Goal: Check status: Check status

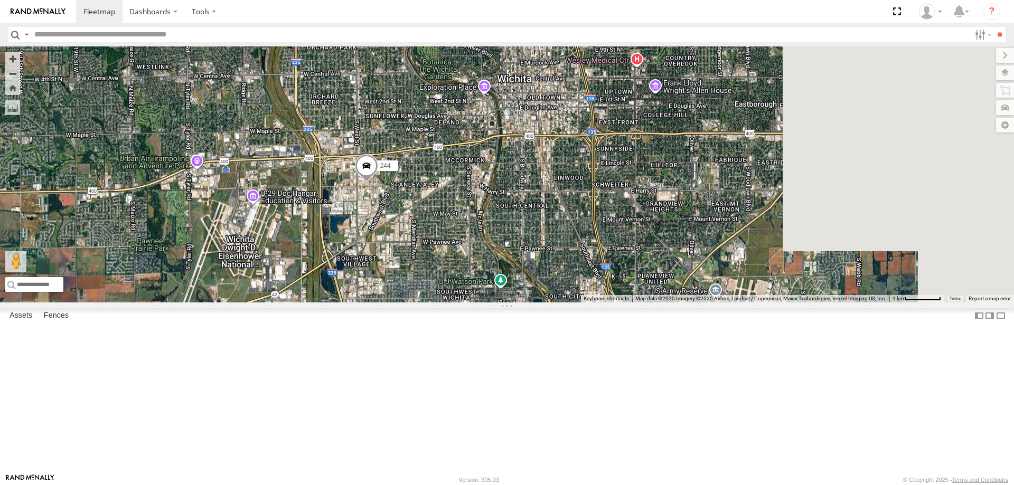
drag, startPoint x: 721, startPoint y: 317, endPoint x: 471, endPoint y: 329, distance: 250.7
click at [482, 303] on div "244" at bounding box center [507, 174] width 1014 height 256
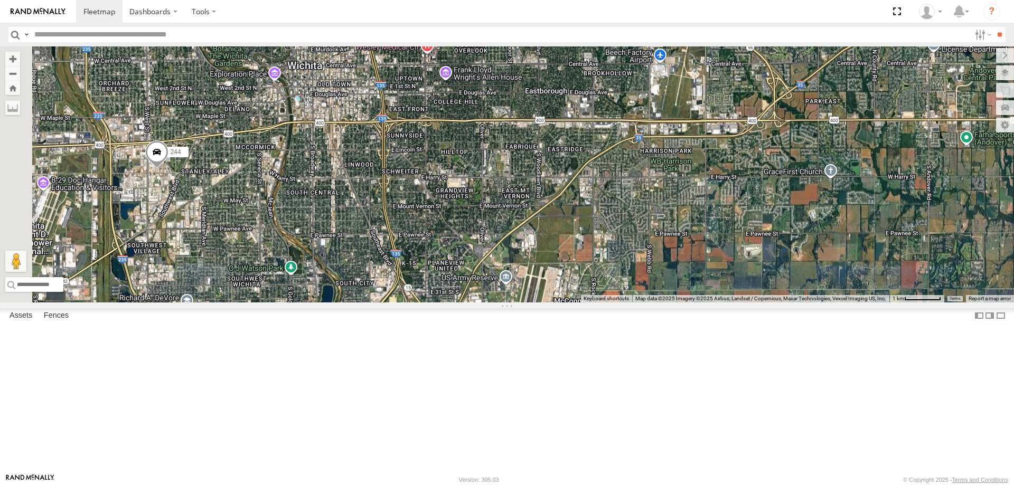
drag, startPoint x: 498, startPoint y: 324, endPoint x: 749, endPoint y: 313, distance: 251.1
click at [748, 303] on div "244" at bounding box center [507, 174] width 1014 height 256
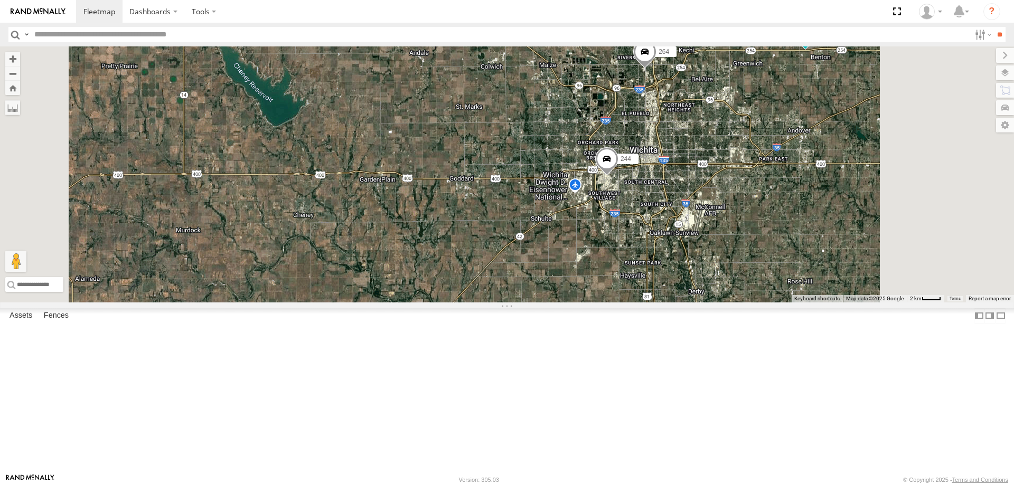
drag, startPoint x: 928, startPoint y: 288, endPoint x: 551, endPoint y: 315, distance: 377.1
click at [554, 303] on div "244 296 264" at bounding box center [507, 174] width 1014 height 256
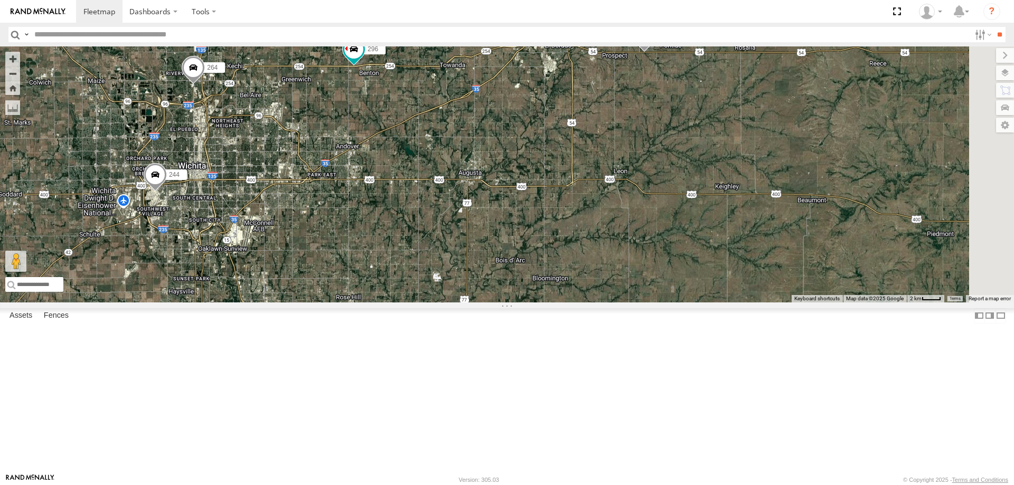
click at [656, 52] on span at bounding box center [644, 38] width 23 height 29
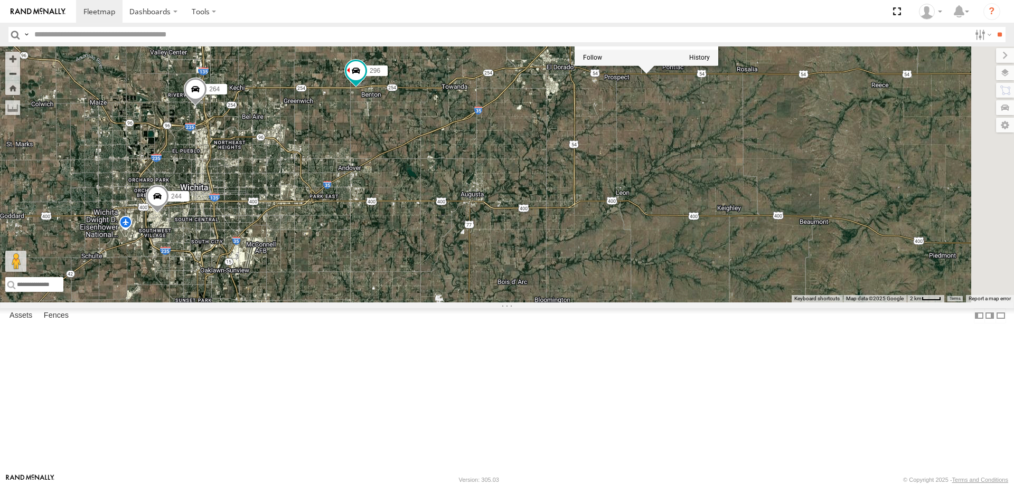
drag, startPoint x: 788, startPoint y: 199, endPoint x: 786, endPoint y: 303, distance: 104.1
click at [786, 302] on div "244 296 264 232 232 All Assets [GEOGRAPHIC_DATA] 37.81049 , -96.75039 East 66 1…" at bounding box center [507, 174] width 1014 height 256
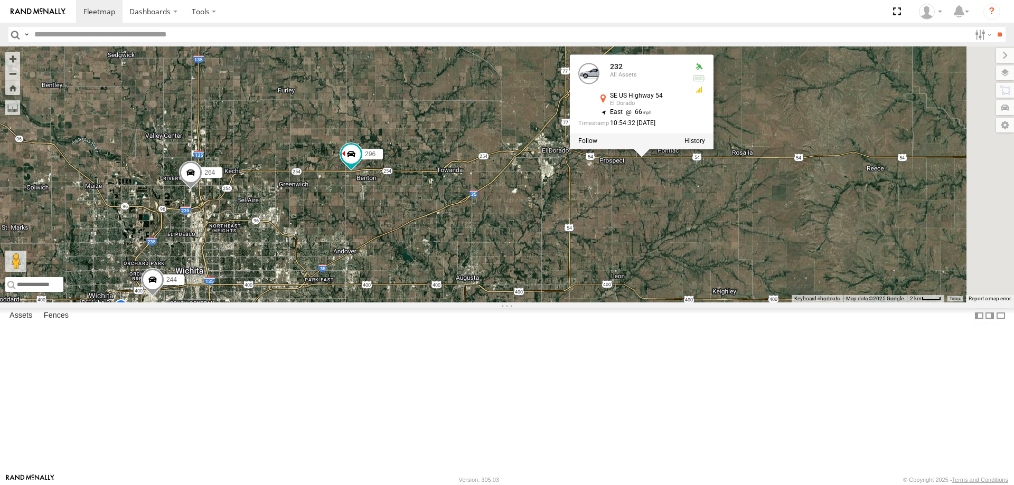
click at [915, 301] on div "244 296 264 232 232 All Assets [GEOGRAPHIC_DATA] 37.81049 , -96.75039 East 66 1…" at bounding box center [507, 174] width 1014 height 256
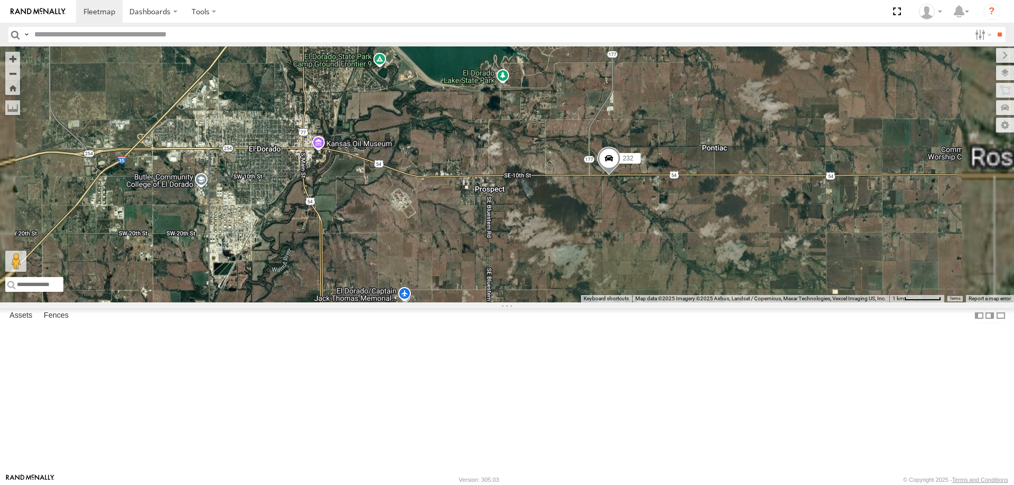
click at [621, 175] on span at bounding box center [608, 161] width 23 height 29
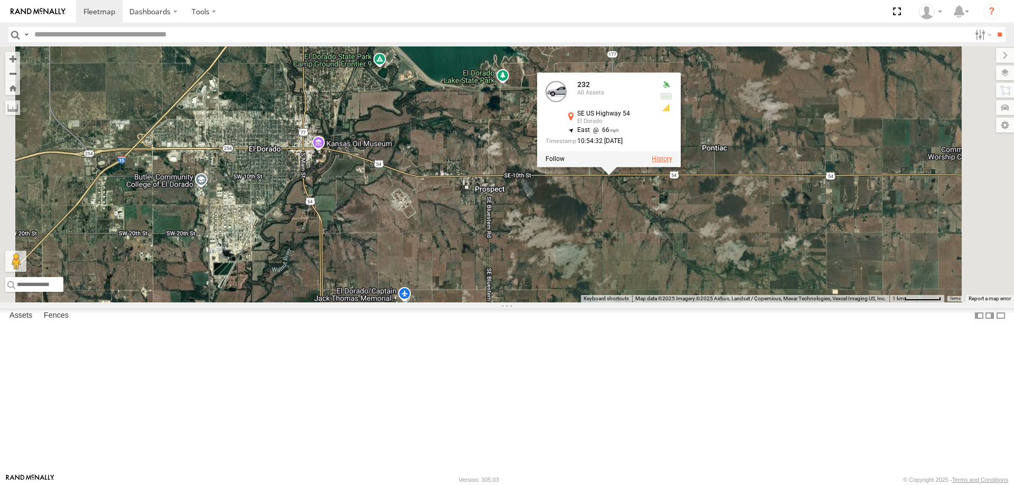
click at [672, 163] on label at bounding box center [662, 159] width 21 height 7
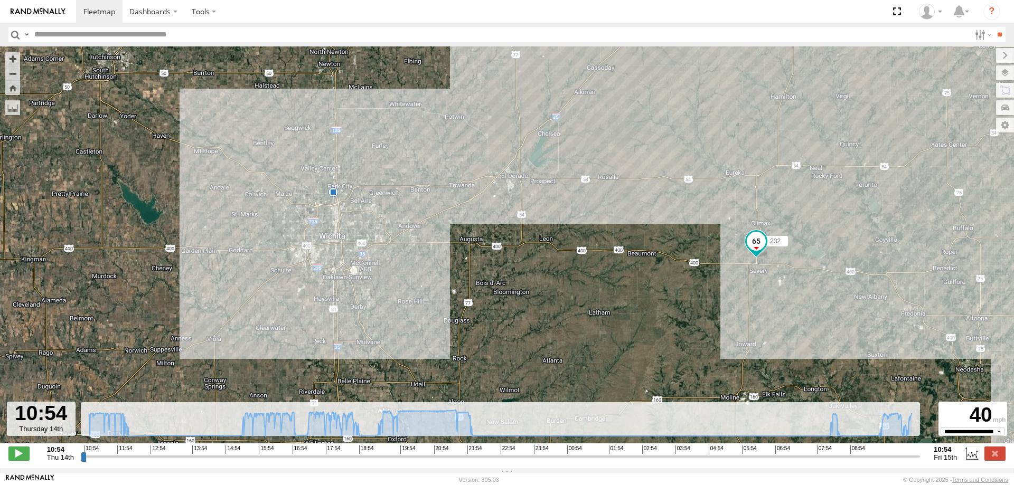
drag, startPoint x: 716, startPoint y: 198, endPoint x: 645, endPoint y: 346, distance: 164.7
click at [645, 346] on div "232 22:15 Thu" at bounding box center [507, 250] width 1014 height 408
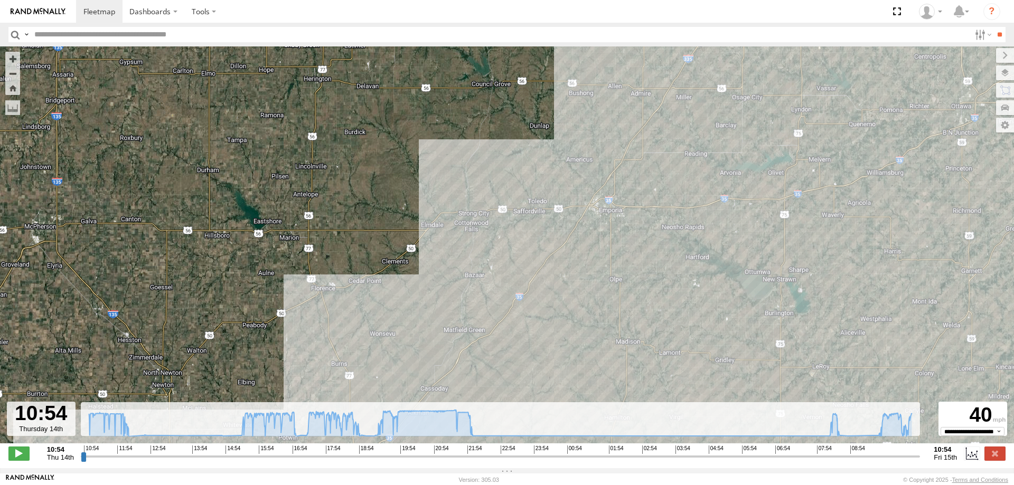
drag, startPoint x: 566, startPoint y: 245, endPoint x: 564, endPoint y: 239, distance: 6.0
click at [564, 238] on div "232 22:15 Thu" at bounding box center [507, 250] width 1014 height 408
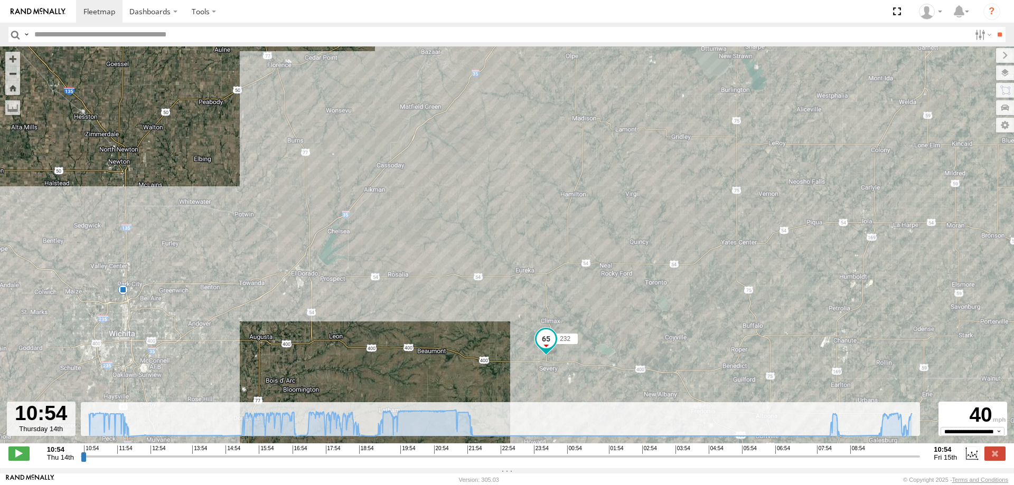
drag, startPoint x: 506, startPoint y: 312, endPoint x: 510, endPoint y: 294, distance: 18.5
click at [510, 294] on div "232 22:15 Thu" at bounding box center [507, 250] width 1014 height 408
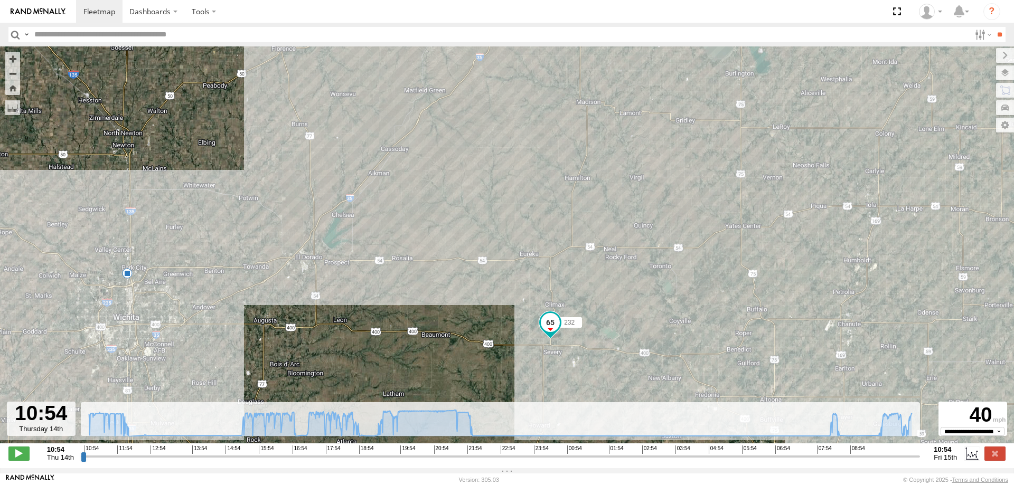
click at [548, 328] on span at bounding box center [550, 322] width 19 height 19
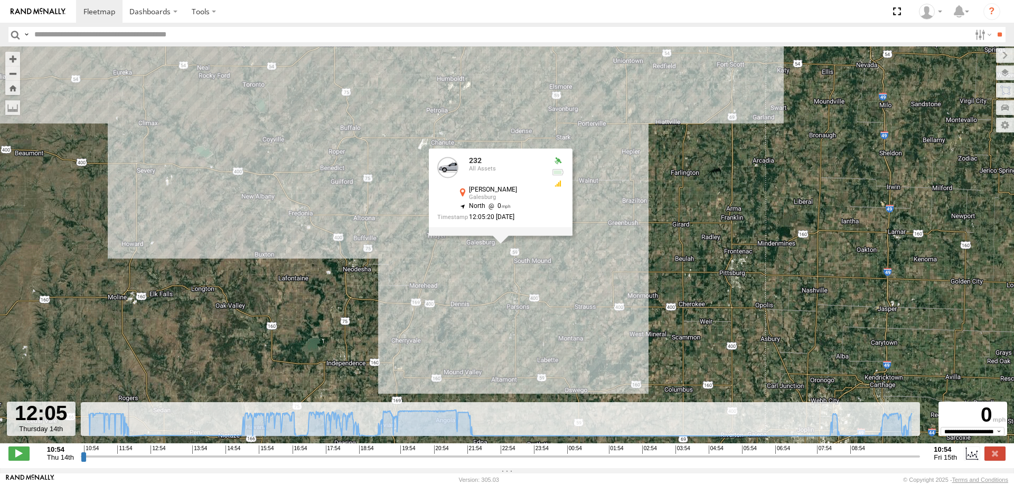
drag, startPoint x: 84, startPoint y: 459, endPoint x: 124, endPoint y: 460, distance: 40.2
click at [124, 460] on input "range" at bounding box center [501, 457] width 840 height 10
drag, startPoint x: 122, startPoint y: 460, endPoint x: 178, endPoint y: 457, distance: 56.1
click at [178, 458] on input "range" at bounding box center [501, 457] width 840 height 10
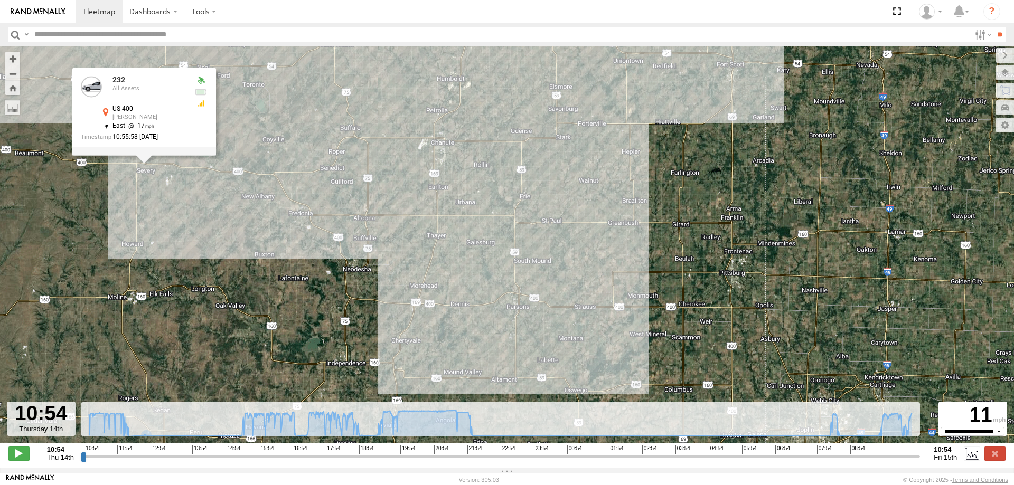
drag, startPoint x: 176, startPoint y: 461, endPoint x: 74, endPoint y: 447, distance: 102.3
type input "**********"
click at [81, 452] on input "range" at bounding box center [501, 457] width 840 height 10
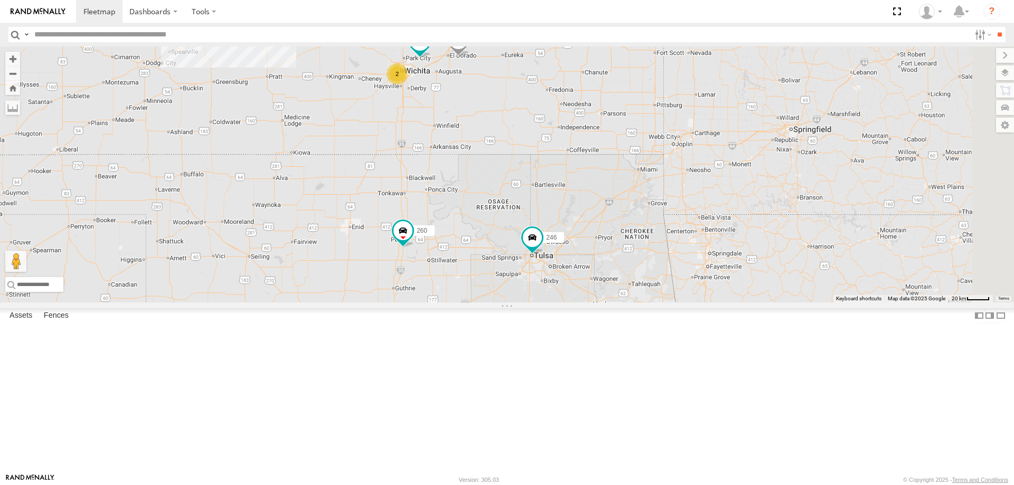
drag, startPoint x: 890, startPoint y: 289, endPoint x: 591, endPoint y: 180, distance: 318.4
click at [591, 180] on div "266 2 246 298 270 232 296 268 260" at bounding box center [507, 174] width 1014 height 256
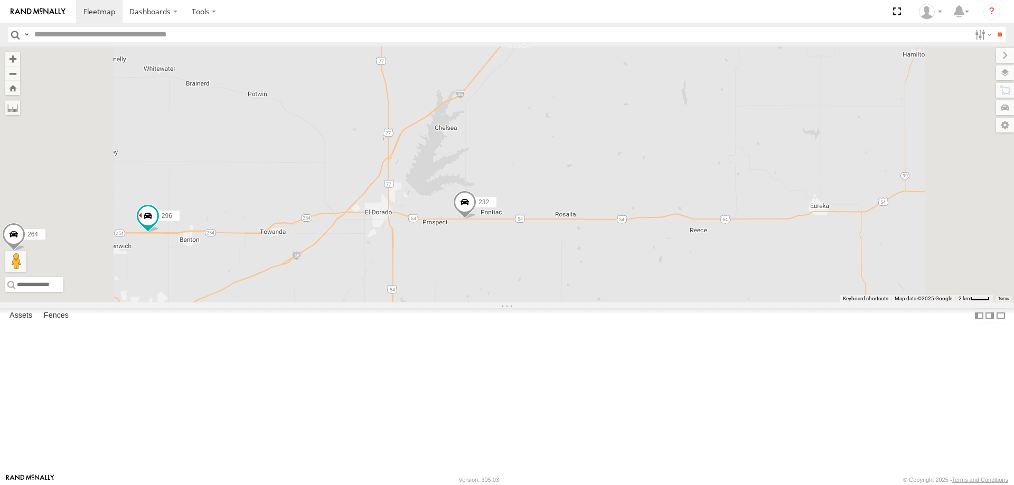
click at [476, 219] on span at bounding box center [464, 205] width 23 height 29
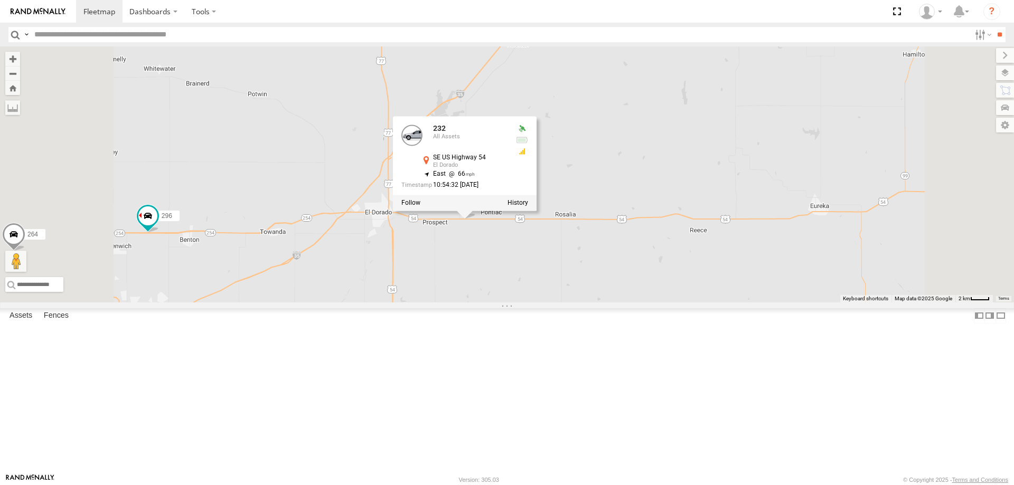
click at [0, 0] on span at bounding box center [0, 0] width 0 height 0
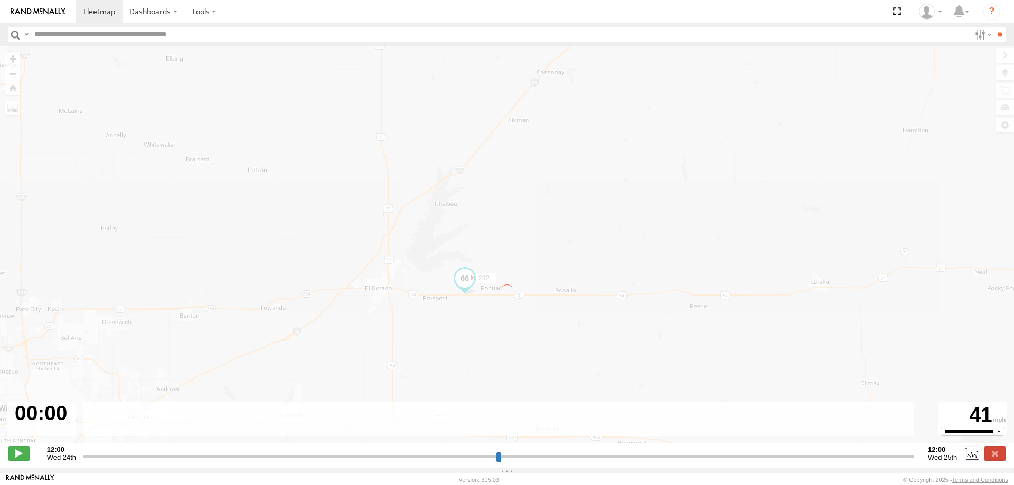
type input "**********"
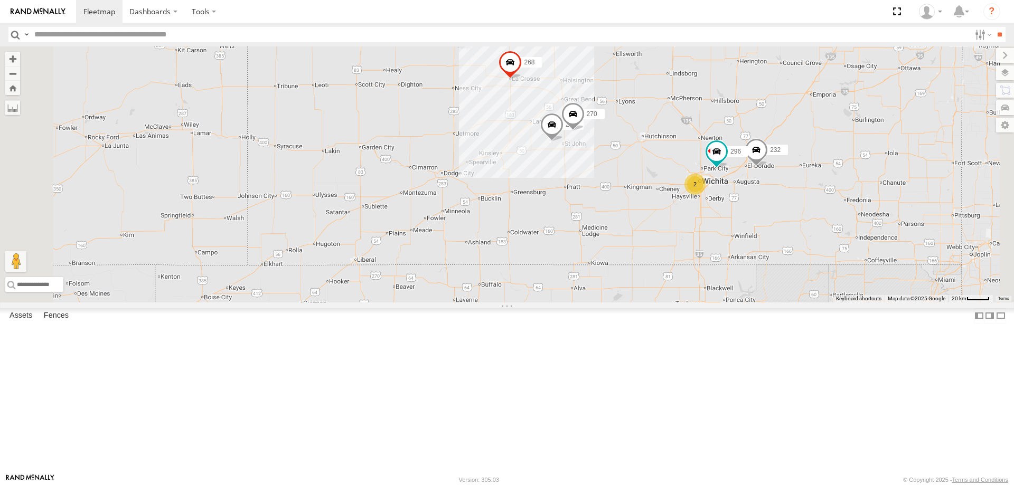
click at [0, 0] on div "232" at bounding box center [0, 0] width 0 height 0
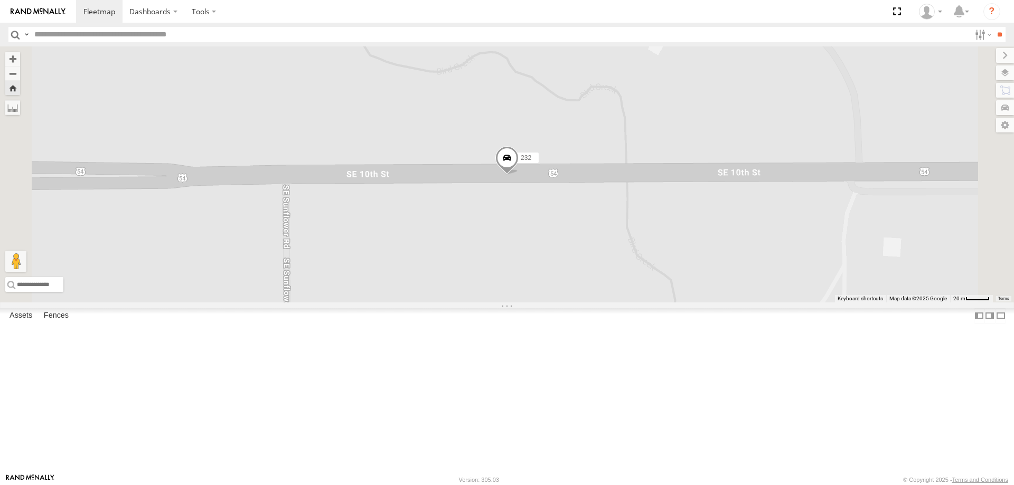
click at [0, 0] on span at bounding box center [0, 0] width 0 height 0
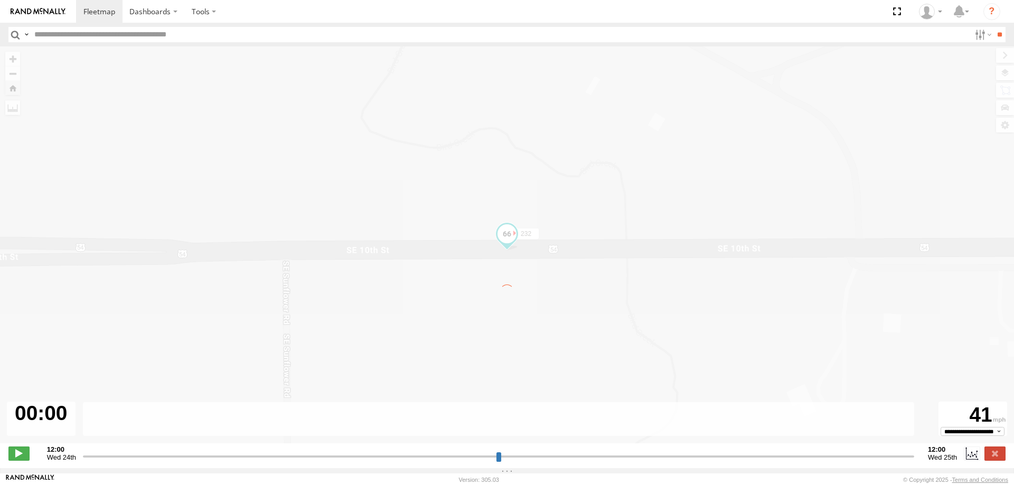
type input "**********"
